Goal: Answer question/provide support

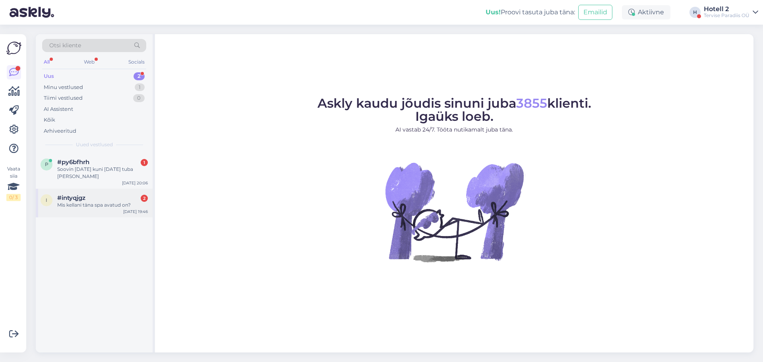
click at [111, 202] on div "Mis kellani täna spa avatud on?" at bounding box center [102, 205] width 91 height 7
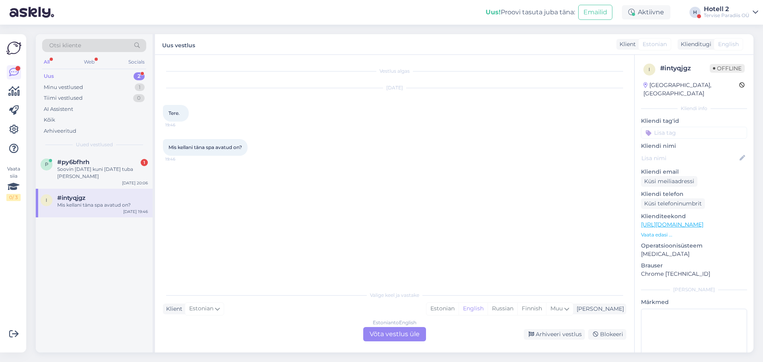
click at [390, 335] on div "Estonian to English Võta vestlus üle" at bounding box center [394, 334] width 63 height 14
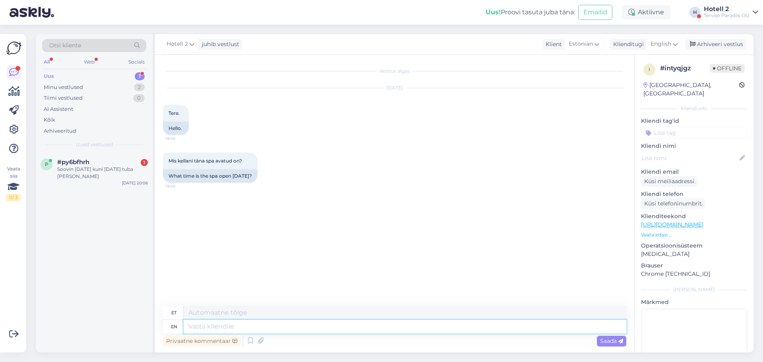
click at [195, 330] on textarea at bounding box center [405, 327] width 443 height 14
type textarea "Terer"
type textarea "Tere!"
type textarea "Tere"
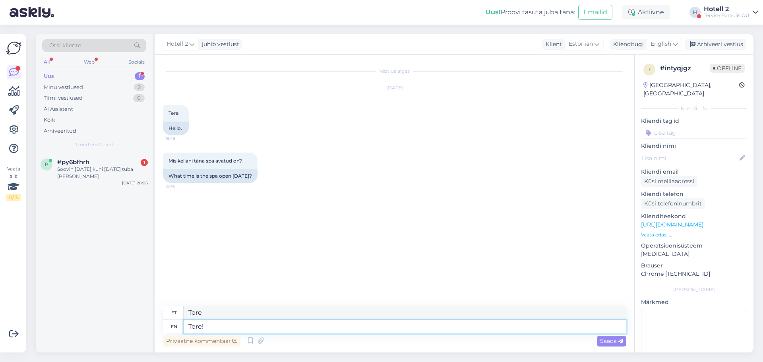
type textarea "Tere!"
type textarea "Tere! 11-21"
click at [205, 329] on textarea "Tere! 11-21" at bounding box center [405, 327] width 443 height 14
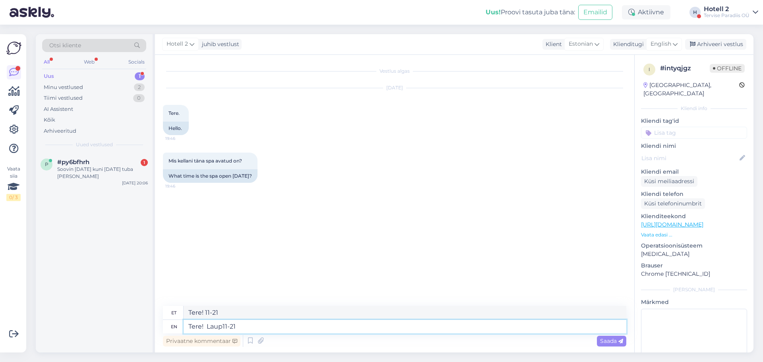
type textarea "Tere! Laupä11-21"
type textarea "Tere! Laup11-21"
type textarea "Tere! Laupäeval Sa11-21"
type textarea "Tere! Laupäeval S11-21"
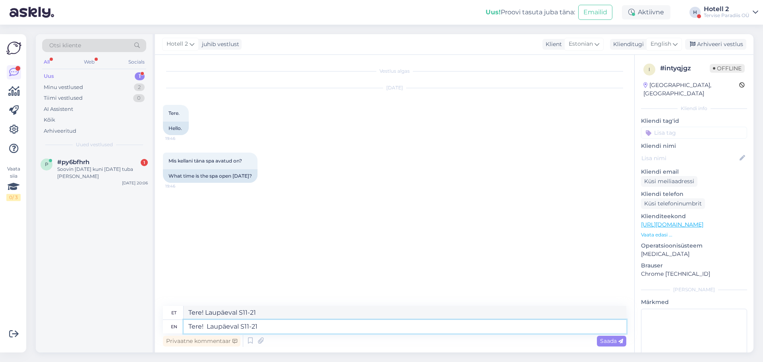
type textarea "Tere! Laupäeval Sab11-21"
type textarea "Tere! Laupäeval Sp11-21"
type textarea "Tere! Laupäeval S11-21"
type textarea "Tere! Laupäeval Spa avatud 11-21"
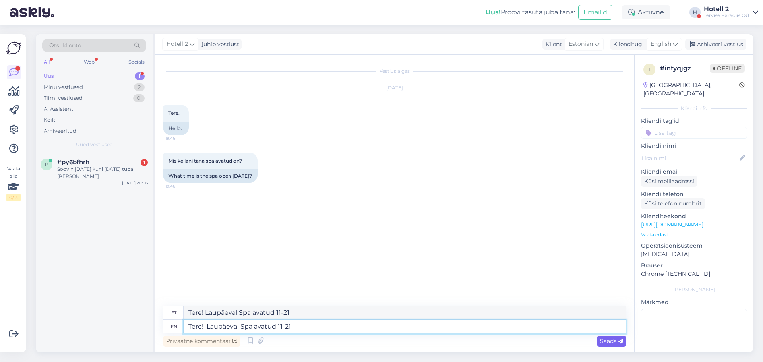
type textarea "Tere! Laupäeval Spa avatud 11-21"
click at [602, 343] on span "Saada" at bounding box center [611, 340] width 23 height 7
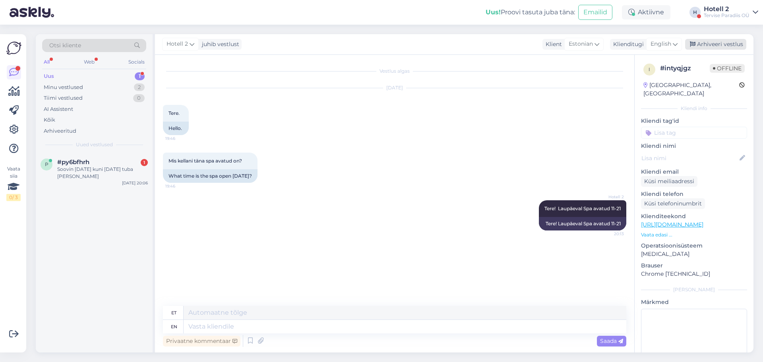
click at [716, 47] on div "Arhiveeri vestlus" at bounding box center [715, 44] width 61 height 11
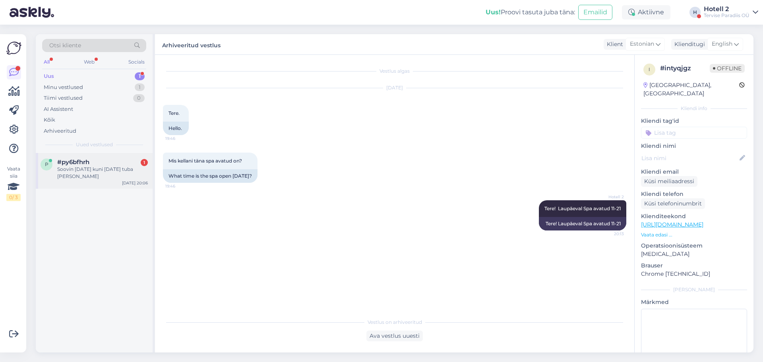
click at [105, 167] on div "Soovin [DATE] kuni [DATE] tuba [PERSON_NAME]" at bounding box center [102, 173] width 91 height 14
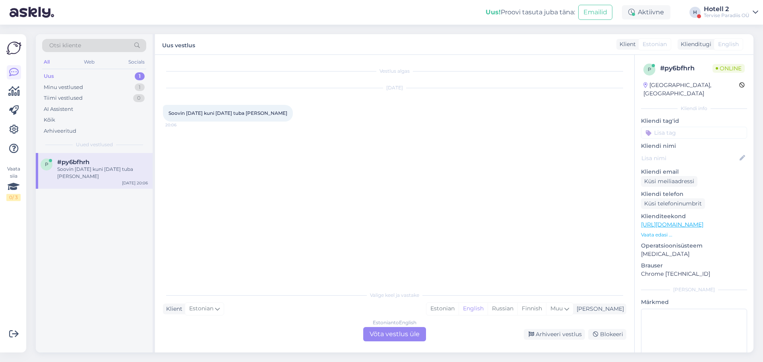
click at [365, 332] on div "Estonian to English Võta vestlus üle" at bounding box center [394, 334] width 63 height 14
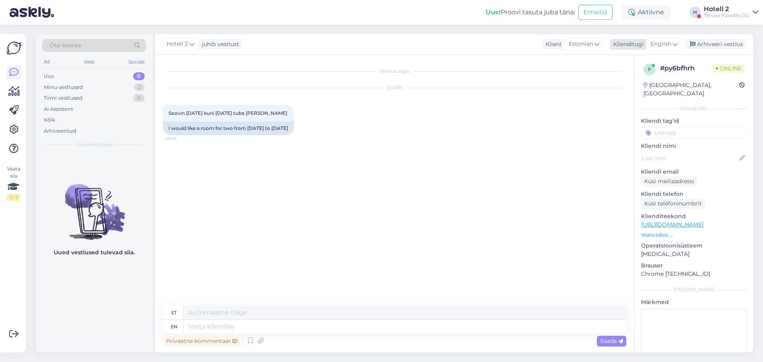
click at [665, 46] on span "English" at bounding box center [661, 44] width 21 height 9
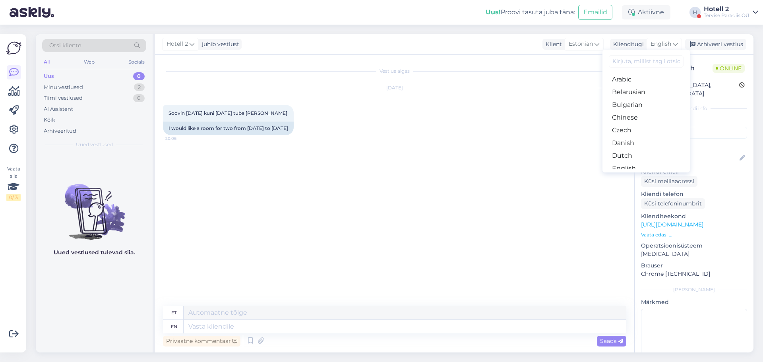
click at [638, 62] on input at bounding box center [646, 61] width 75 height 12
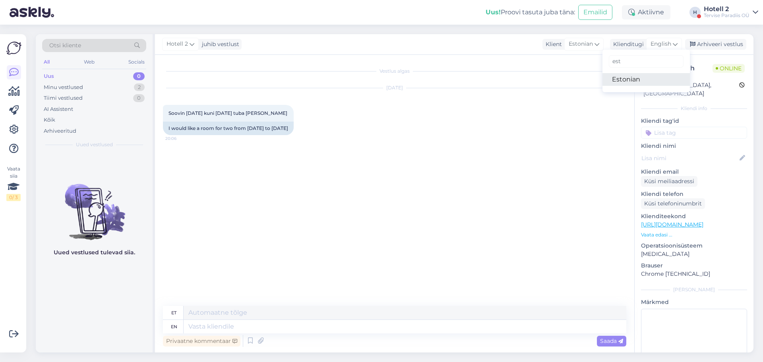
type input "est"
click at [632, 80] on link "Estonian" at bounding box center [646, 79] width 87 height 13
click at [190, 324] on textarea at bounding box center [394, 325] width 463 height 17
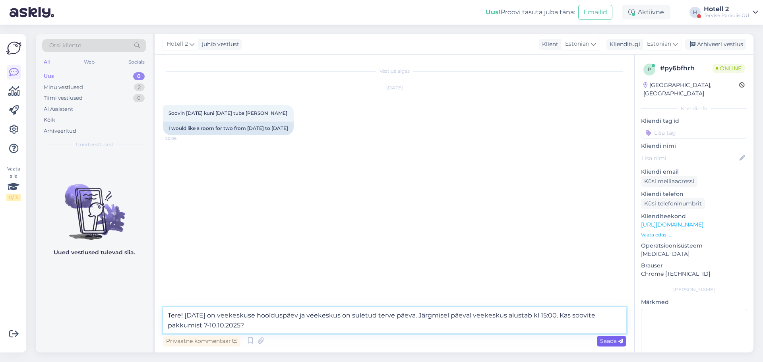
type textarea "Tere! [DATE] on veekeskuse hoolduspäev ja veekeskus on suletud terve päeva. Jär…"
click at [618, 342] on span "Saada" at bounding box center [611, 340] width 23 height 7
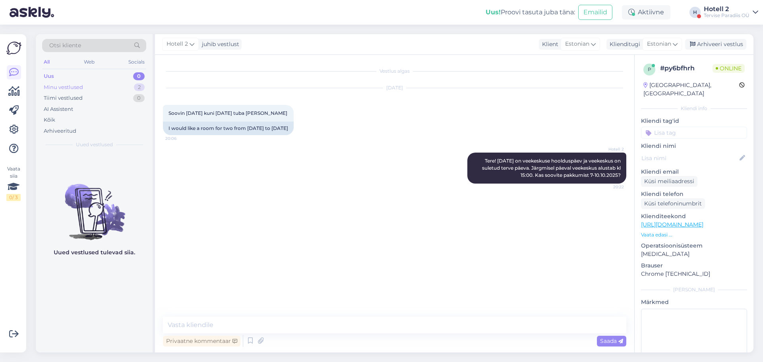
click at [68, 89] on div "Minu vestlused" at bounding box center [63, 87] width 39 height 8
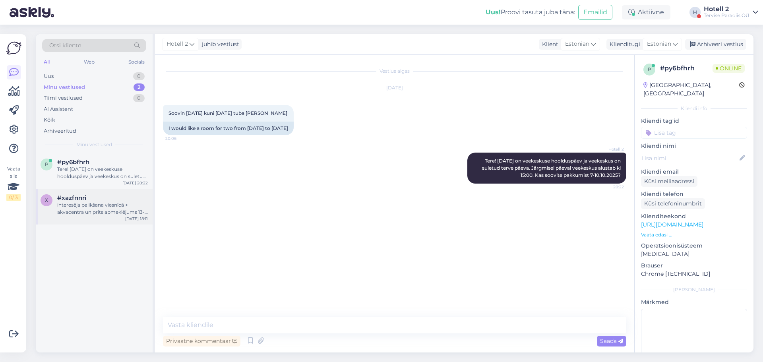
click at [117, 203] on div "interesēja palikšana viesnīcā + akvacentra un prits apmeklējums 13-14.septembri…" at bounding box center [102, 209] width 91 height 14
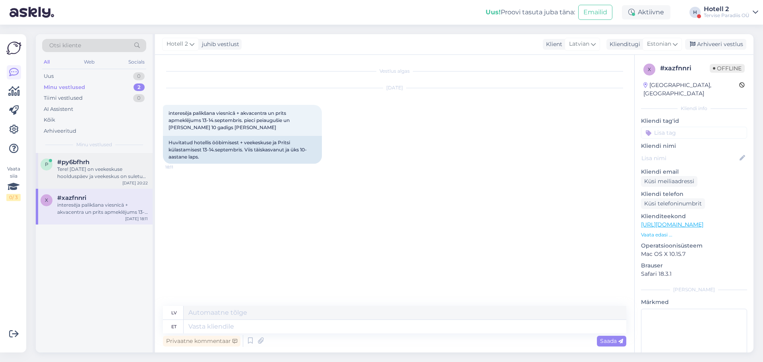
click at [131, 165] on div "#py6bfhrh" at bounding box center [102, 162] width 91 height 7
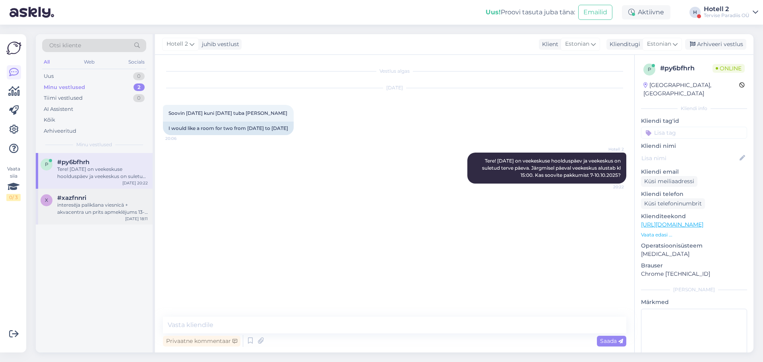
click at [118, 209] on div "interesēja palikšana viesnīcā + akvacentra un prits apmeklējums 13-14.septembri…" at bounding box center [102, 209] width 91 height 14
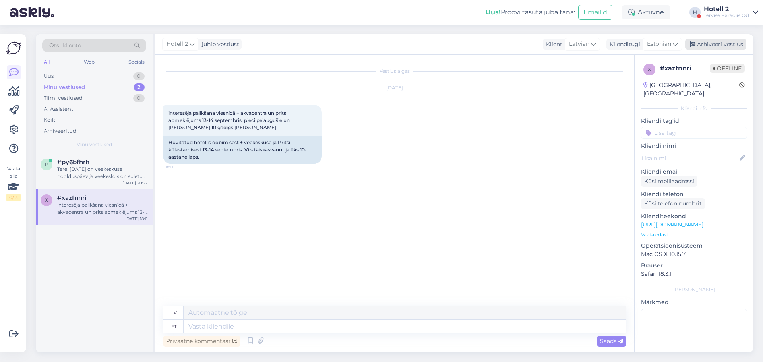
click at [729, 41] on div "Arhiveeri vestlus" at bounding box center [715, 44] width 61 height 11
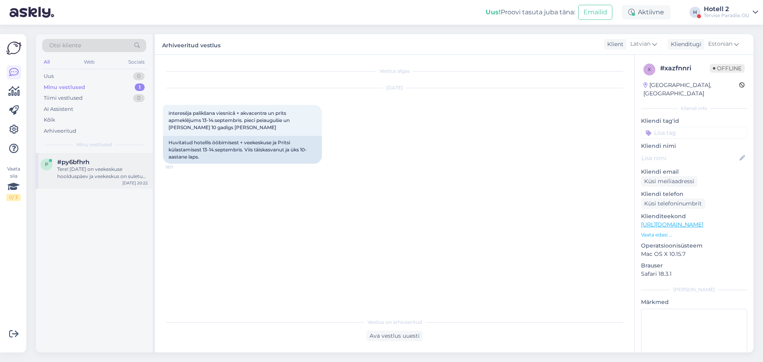
click at [107, 173] on div "Tere! [DATE] on veekeskuse hoolduspäev ja veekeskus on suletud terve päeva. Jär…" at bounding box center [102, 173] width 91 height 14
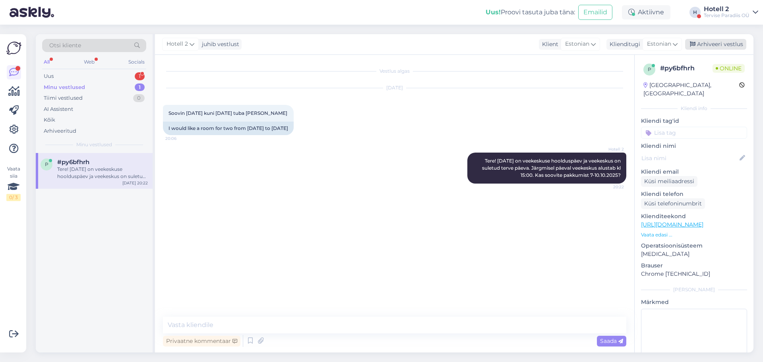
click at [721, 45] on div "Arhiveeri vestlus" at bounding box center [715, 44] width 61 height 11
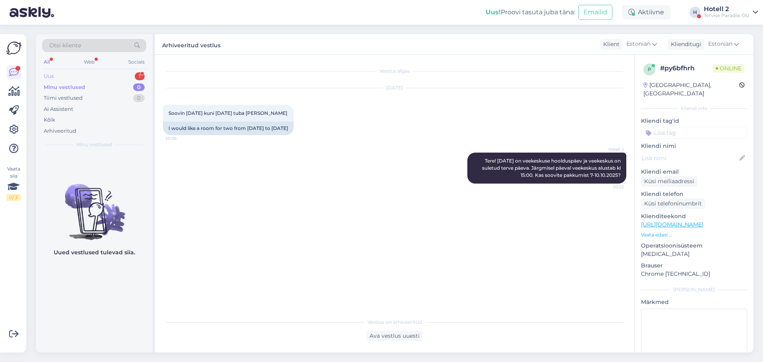
click at [93, 77] on div "Uus 1" at bounding box center [94, 76] width 104 height 11
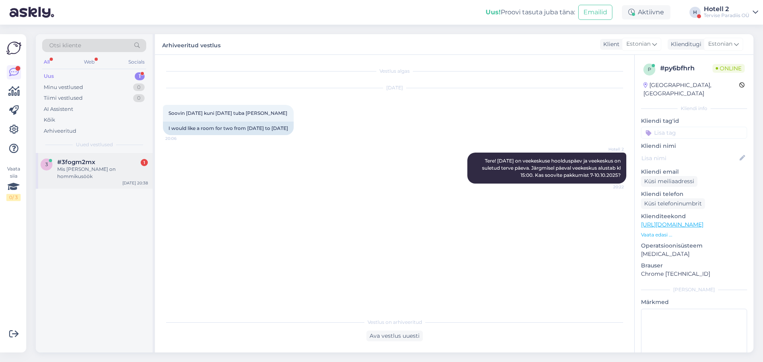
click at [107, 166] on div "Mis [PERSON_NAME] on hommikusöök" at bounding box center [102, 173] width 91 height 14
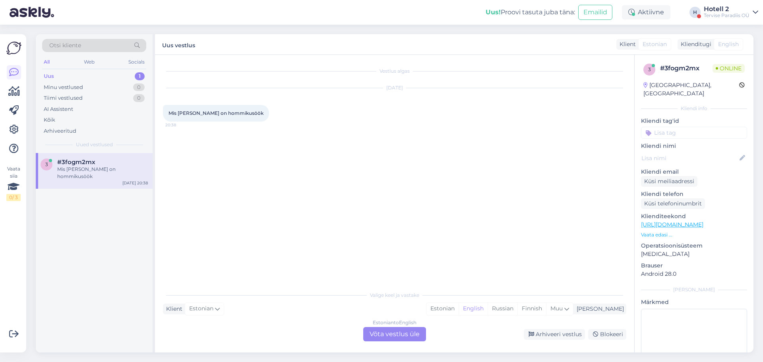
click at [382, 333] on div "Estonian to English Võta vestlus üle" at bounding box center [394, 334] width 63 height 14
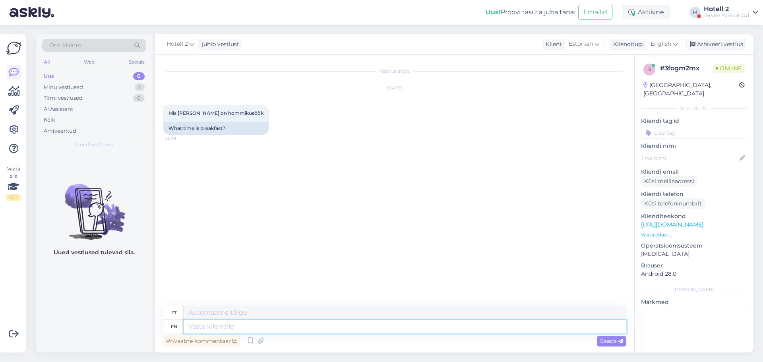
click at [203, 327] on textarea at bounding box center [405, 327] width 443 height 14
type textarea "8-11"
type textarea "8.–11."
type textarea "8-11"
click at [622, 341] on icon at bounding box center [621, 341] width 5 height 5
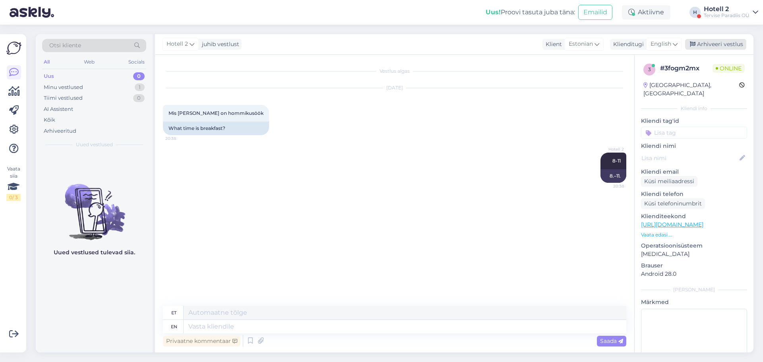
click at [724, 43] on div "Arhiveeri vestlus" at bounding box center [715, 44] width 61 height 11
